Goal: Task Accomplishment & Management: Manage account settings

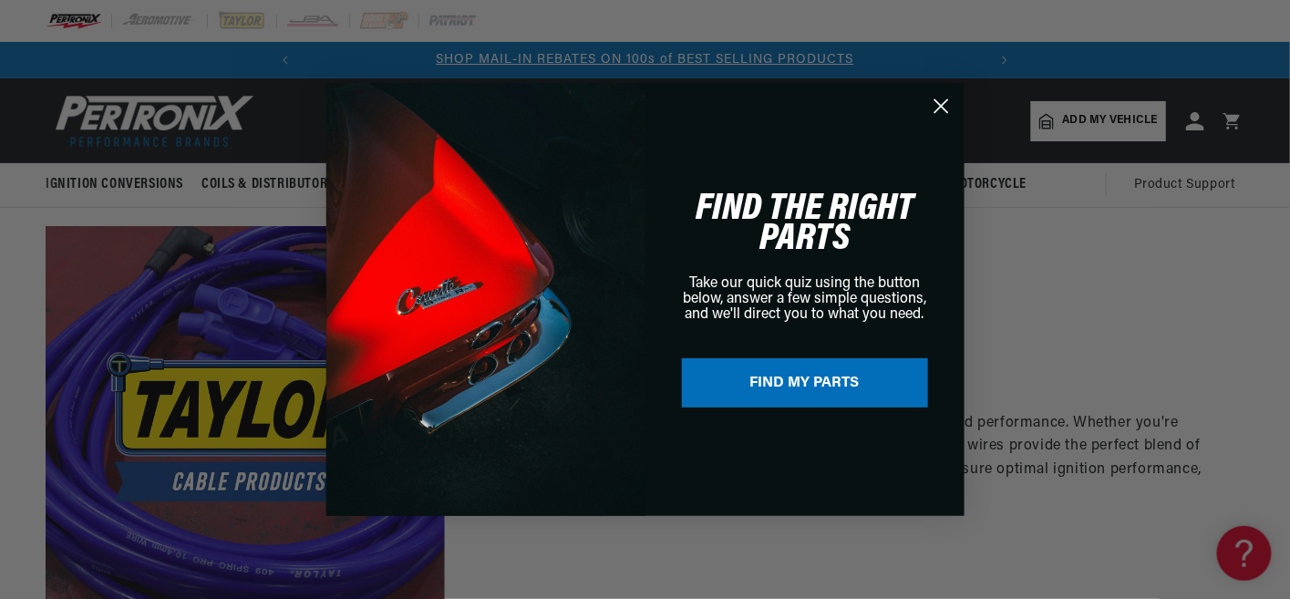
click at [940, 103] on circle "Close dialog" at bounding box center [940, 106] width 30 height 30
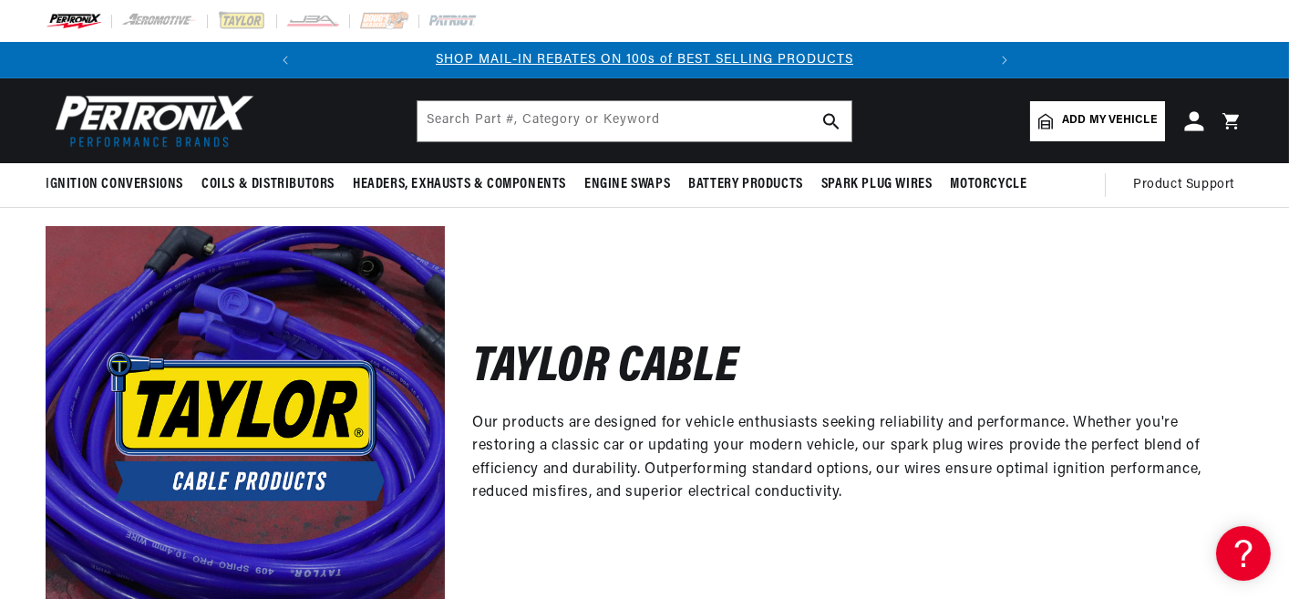
click at [1197, 118] on icon at bounding box center [1193, 120] width 19 height 19
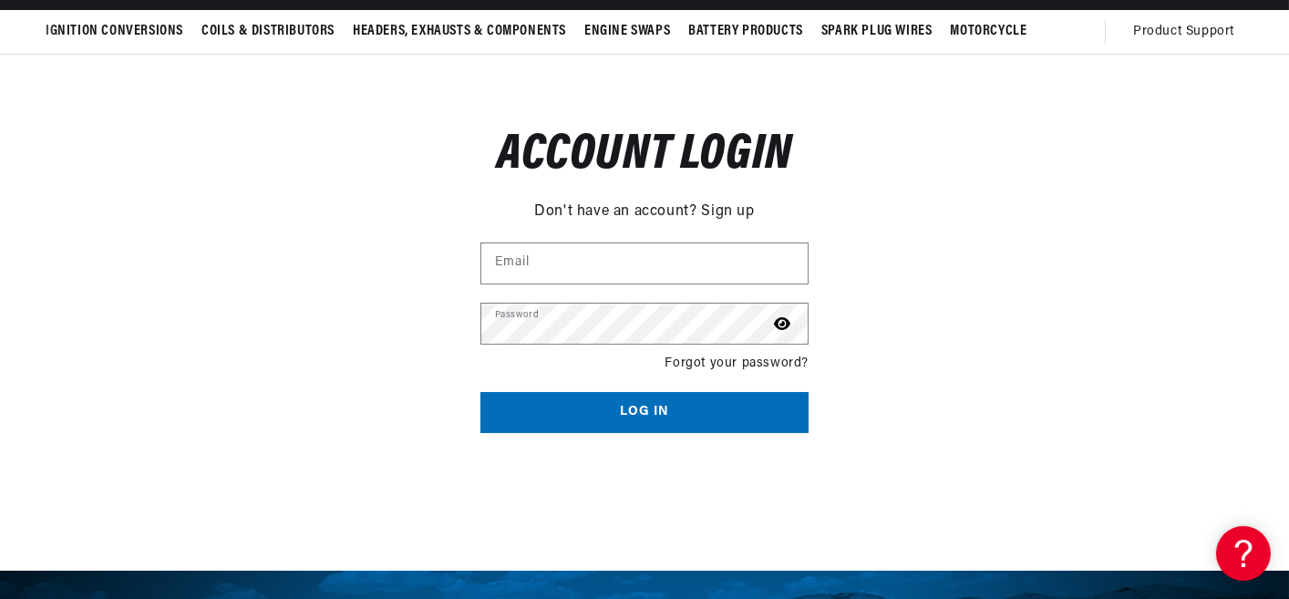
scroll to position [182, 0]
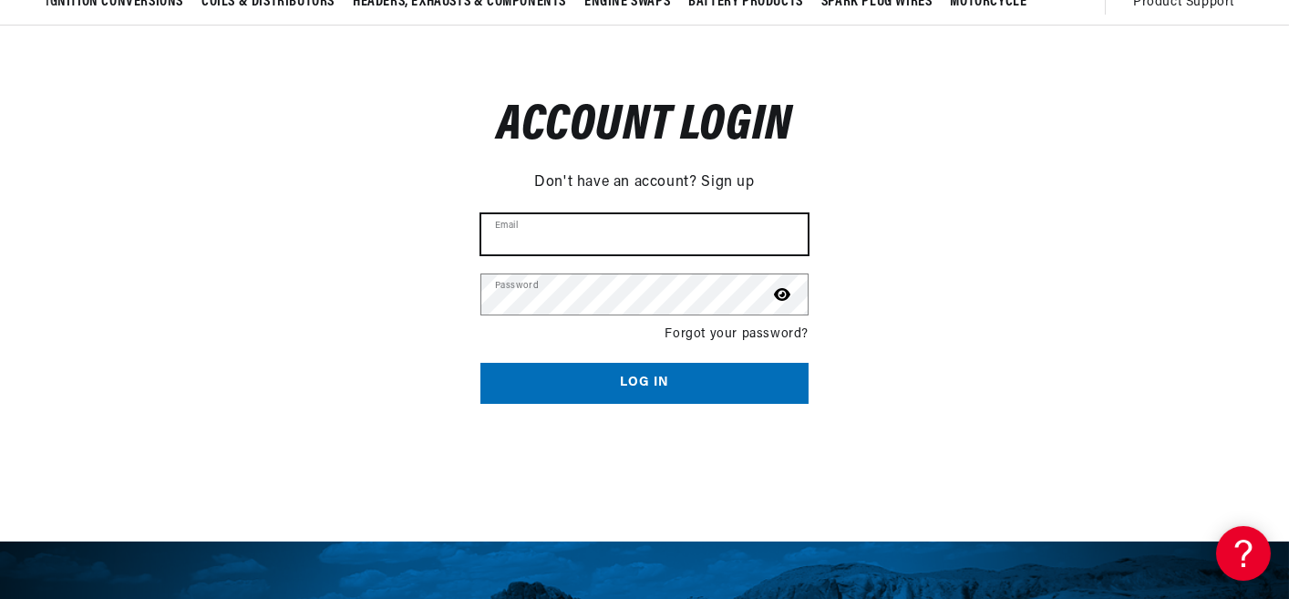
click at [603, 227] on input "Email" at bounding box center [644, 234] width 326 height 40
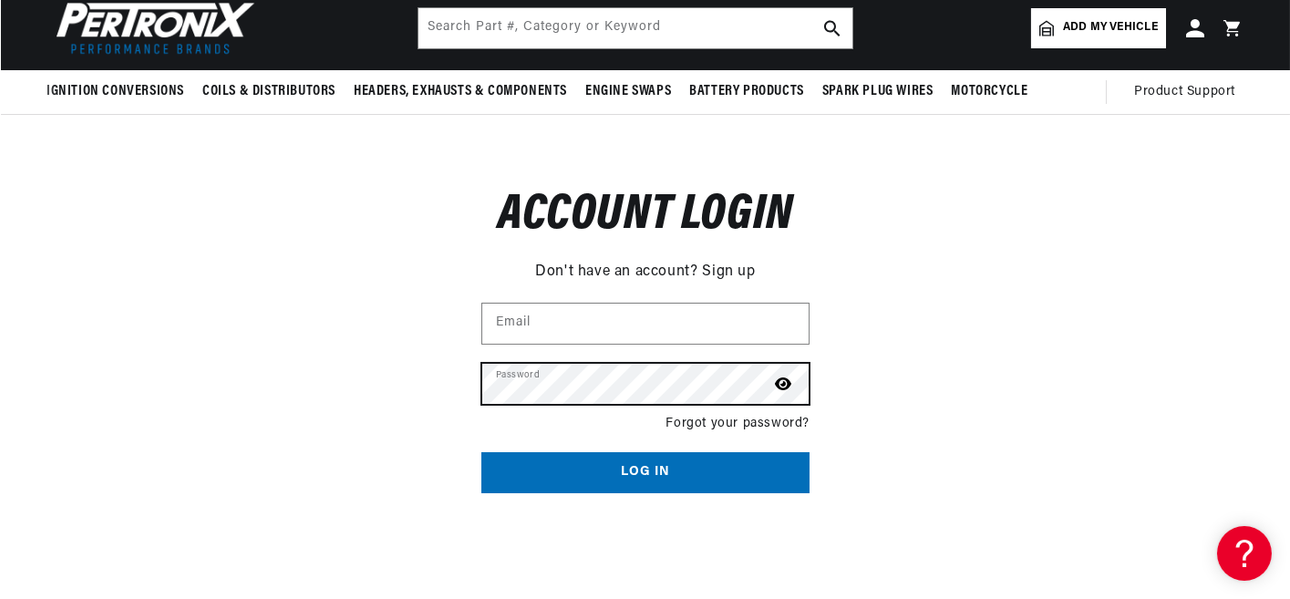
scroll to position [0, 0]
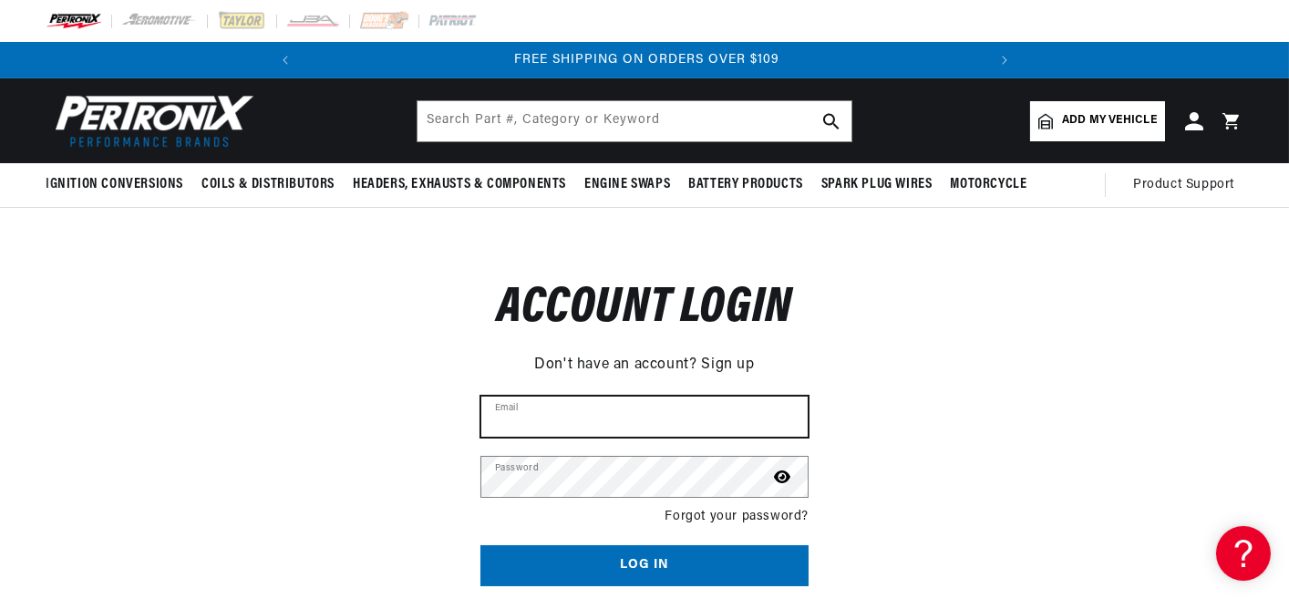
click at [556, 421] on input "Email" at bounding box center [644, 416] width 326 height 40
type input "b1motorsports@comcast.net"
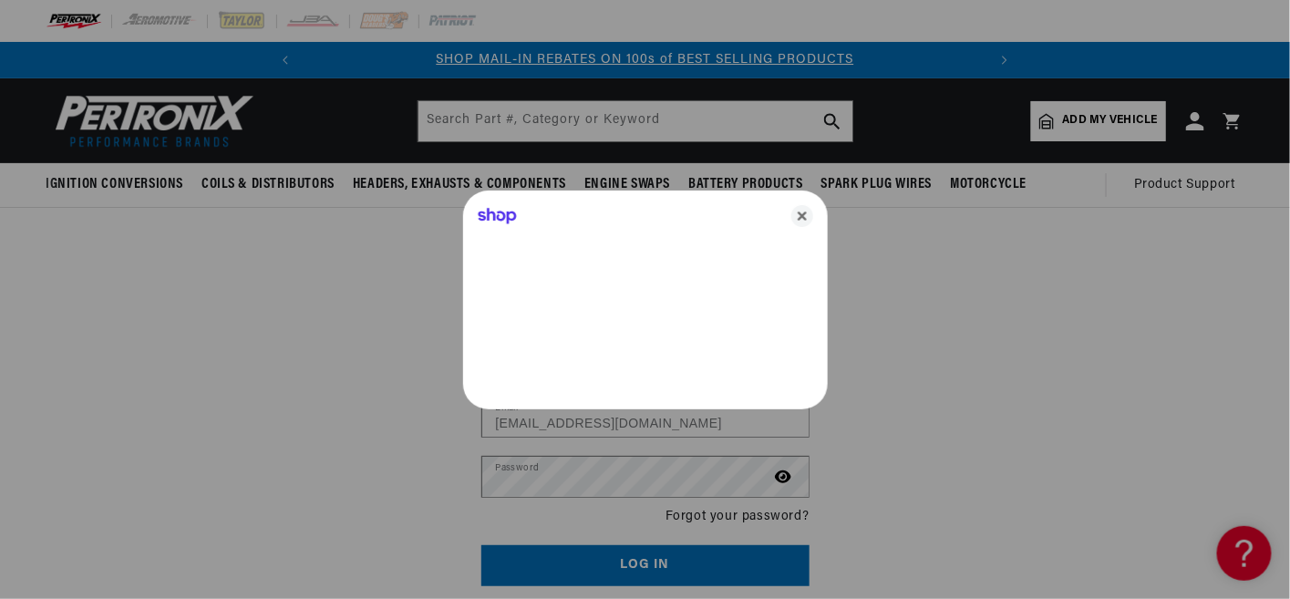
click at [583, 475] on div at bounding box center [645, 299] width 1290 height 599
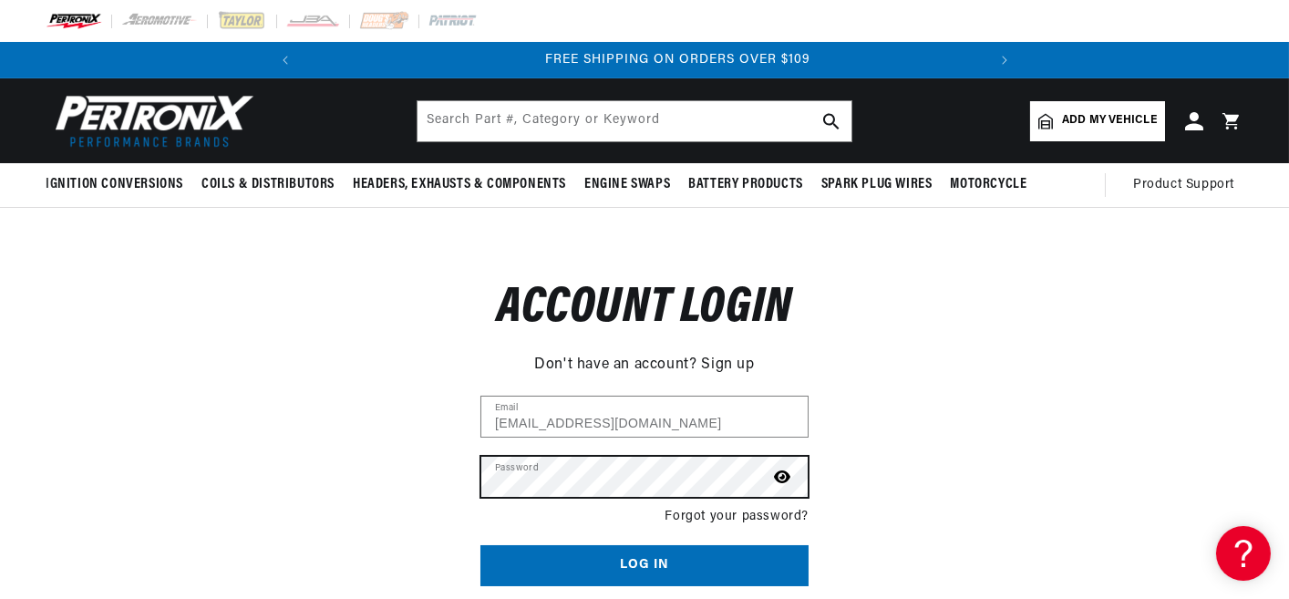
scroll to position [0, 680]
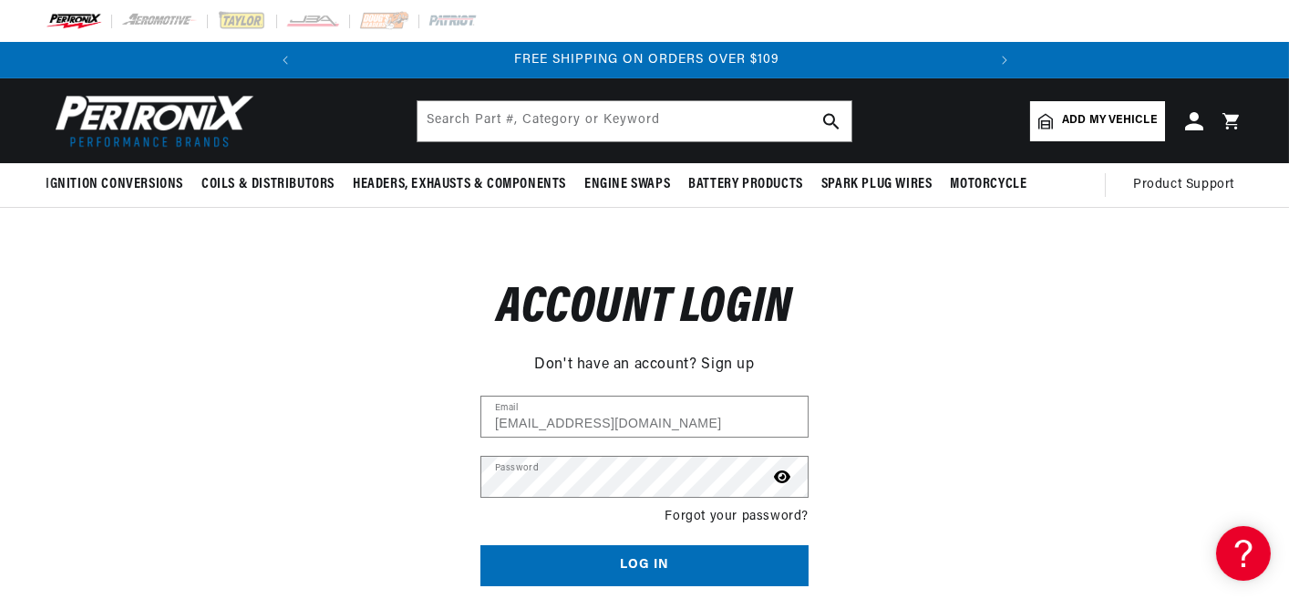
click at [608, 560] on button "Log in" at bounding box center [644, 565] width 328 height 41
